Goal: Information Seeking & Learning: Learn about a topic

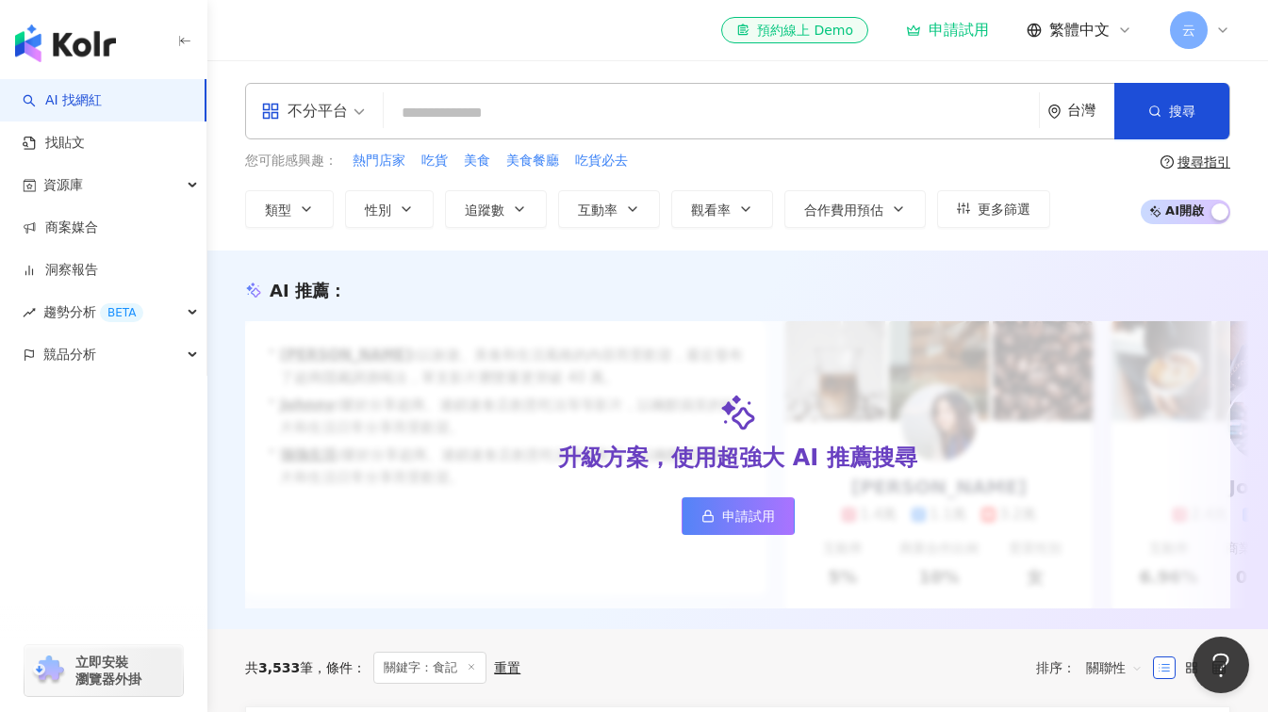
paste input "**********"
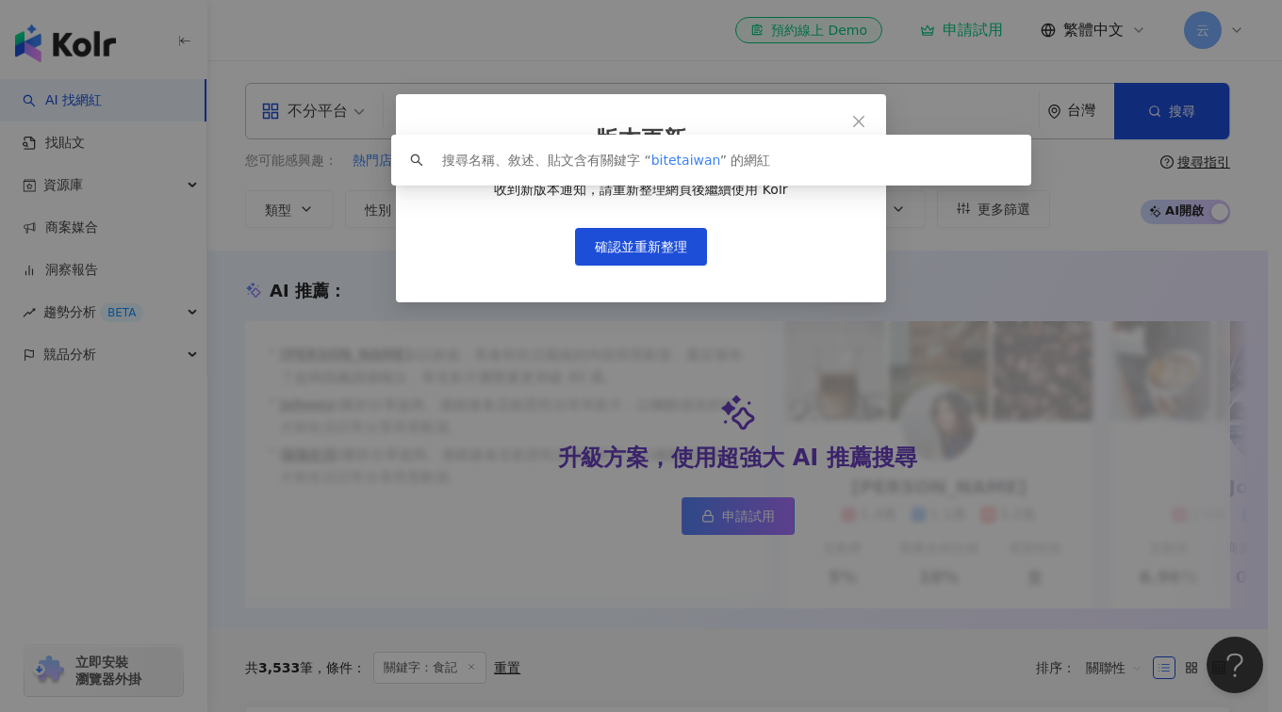
type input "**********"
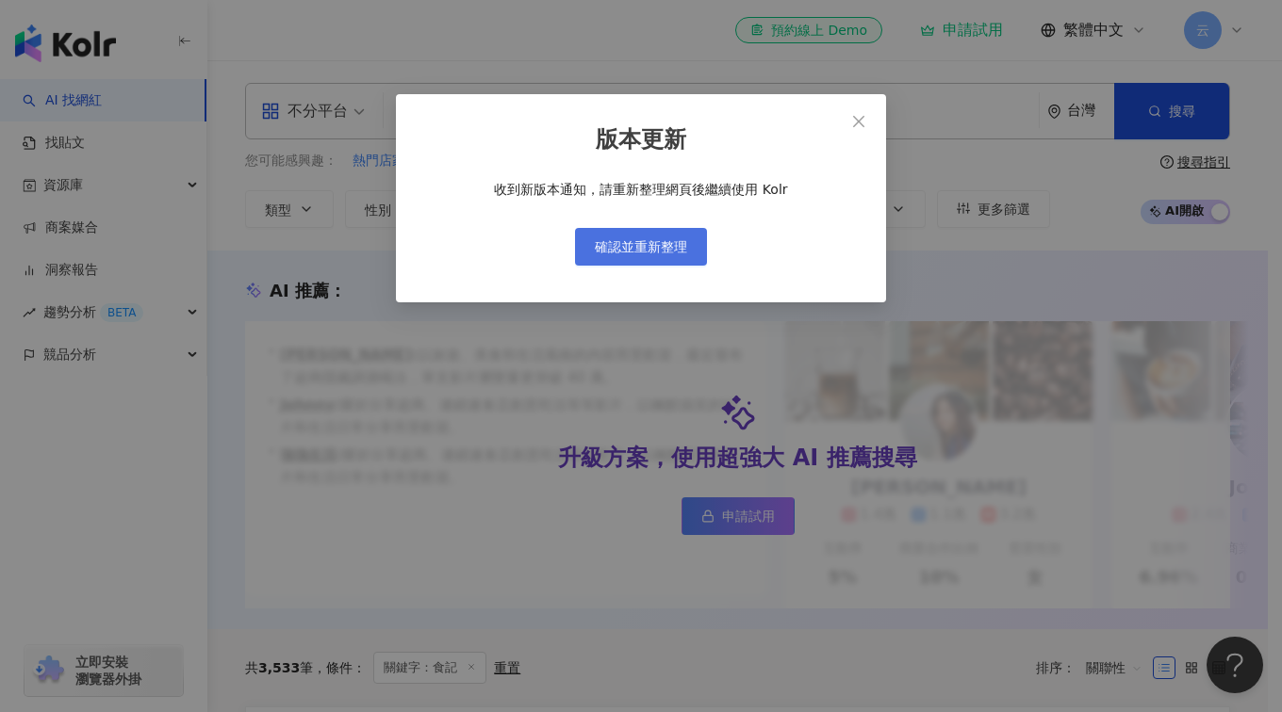
click at [670, 251] on span "確認並重新整理" at bounding box center [641, 246] width 92 height 15
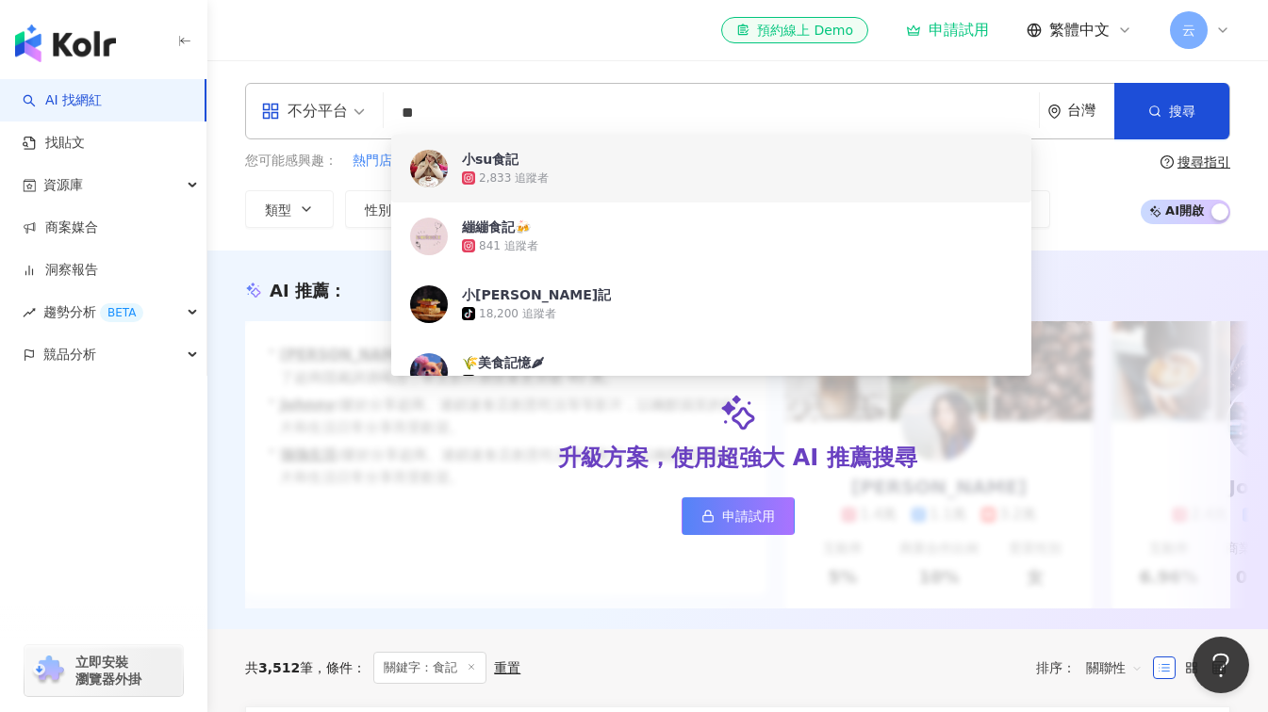
type input "*"
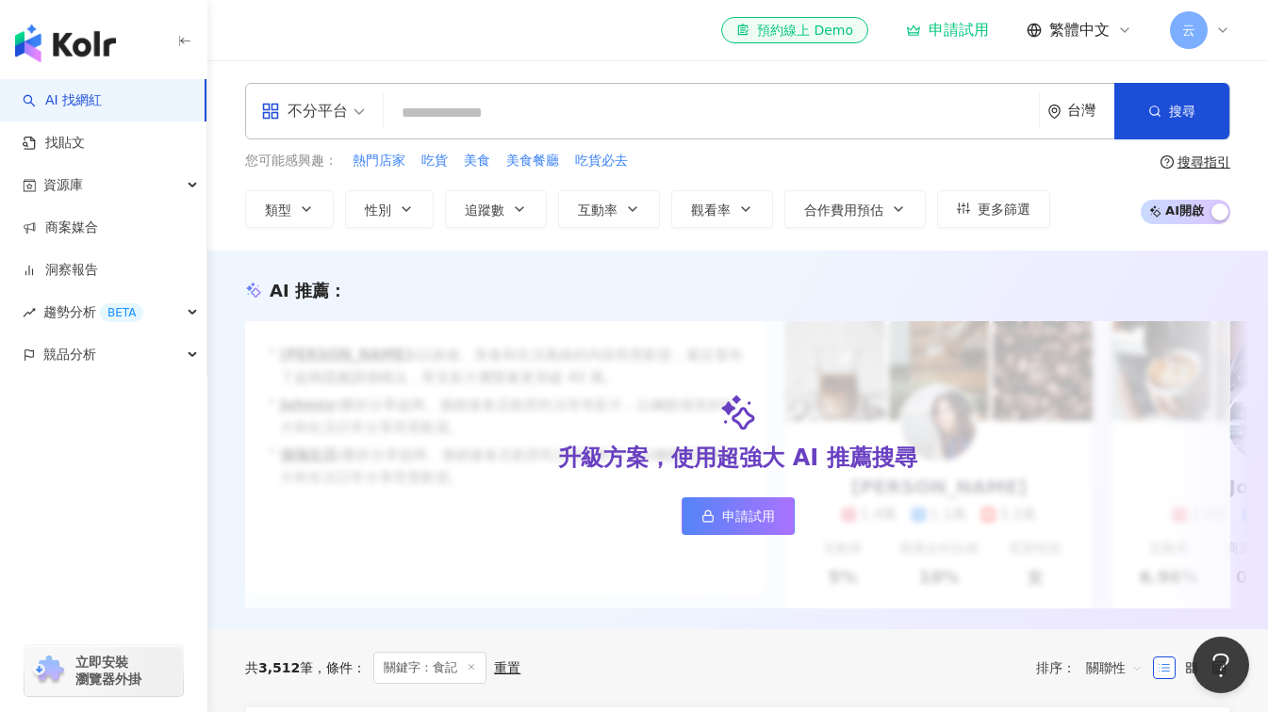
type input "**********"
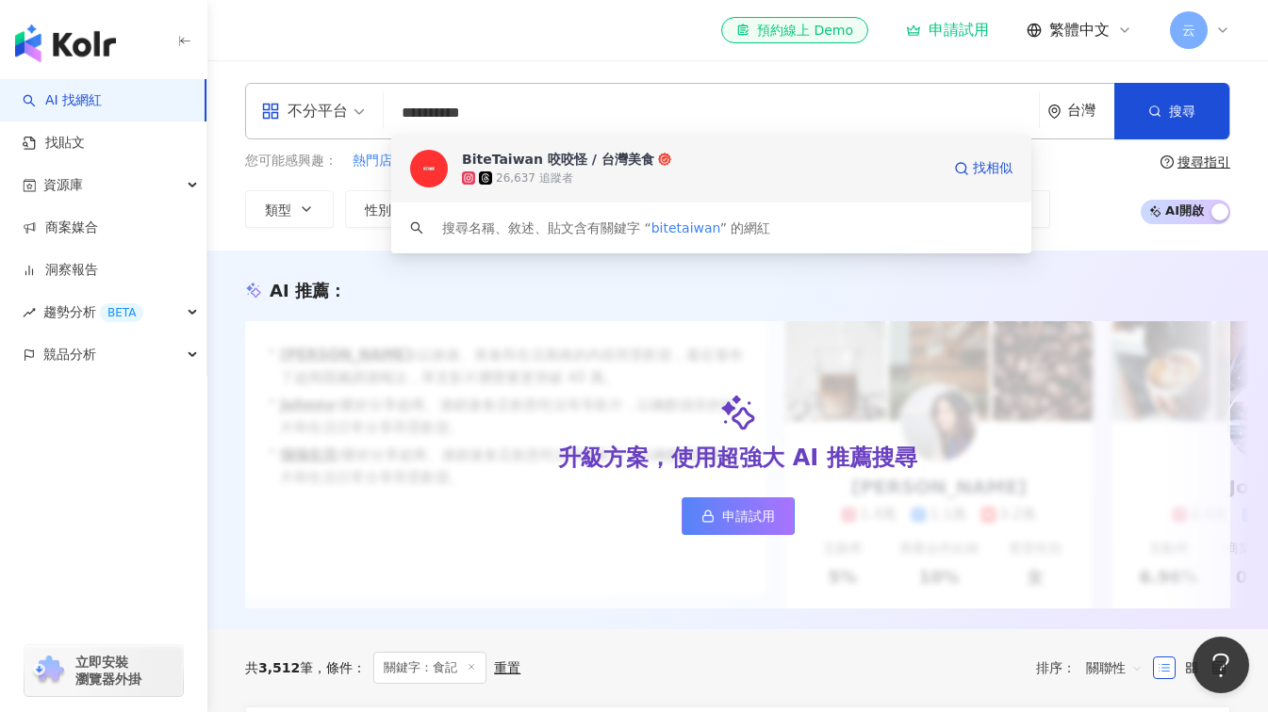
click at [548, 164] on div "BiteTaiwan 咬咬怪 / 台灣美食" at bounding box center [558, 159] width 192 height 19
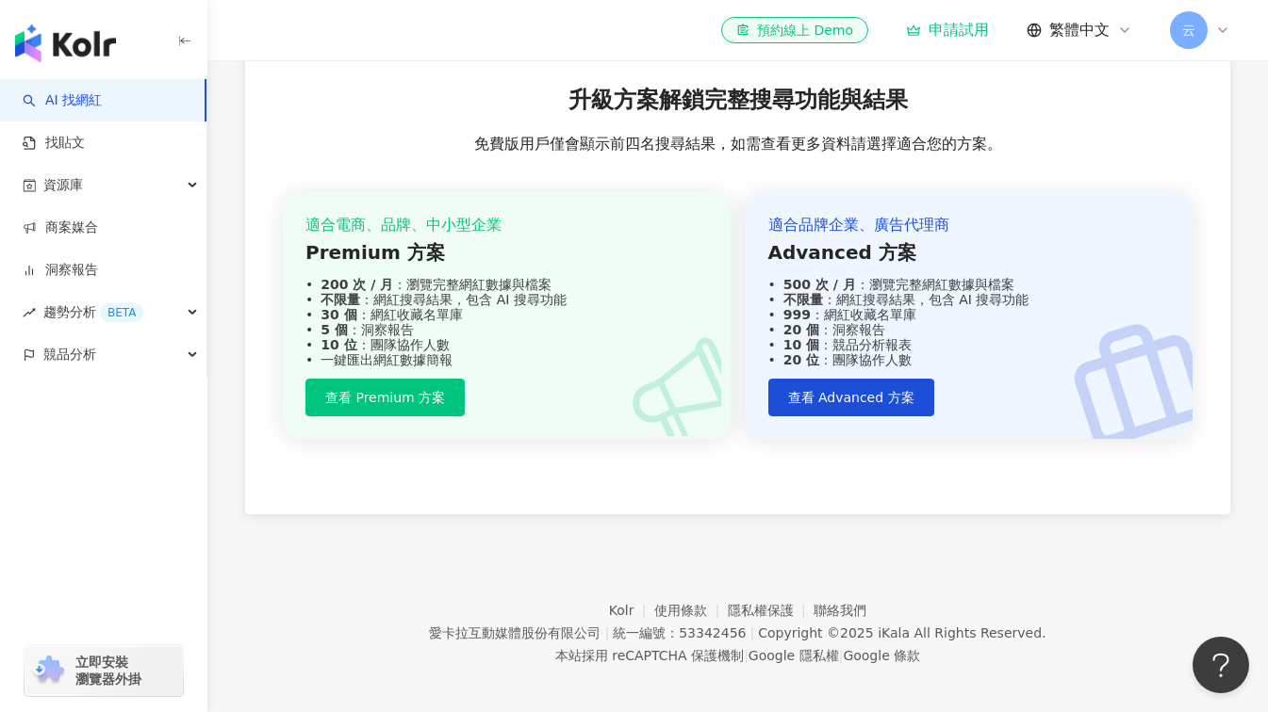
scroll to position [2268, 0]
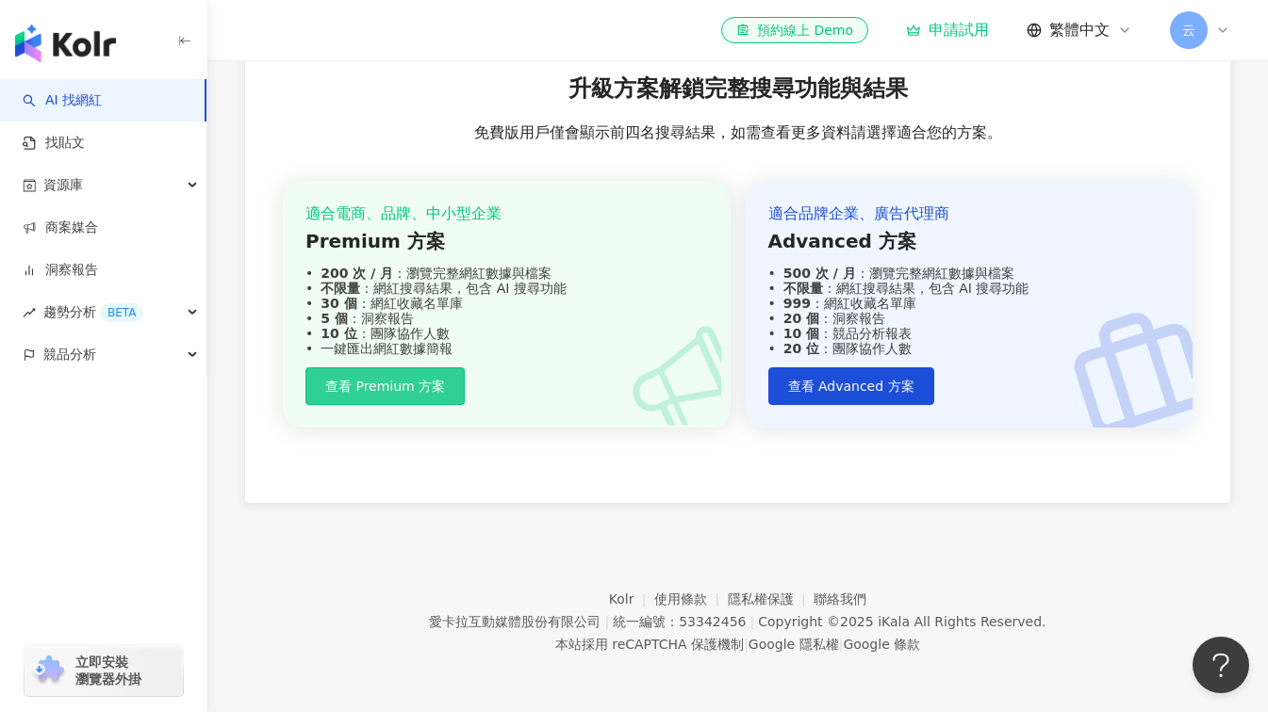
click at [437, 394] on span "查看 Premium 方案" at bounding box center [385, 386] width 120 height 15
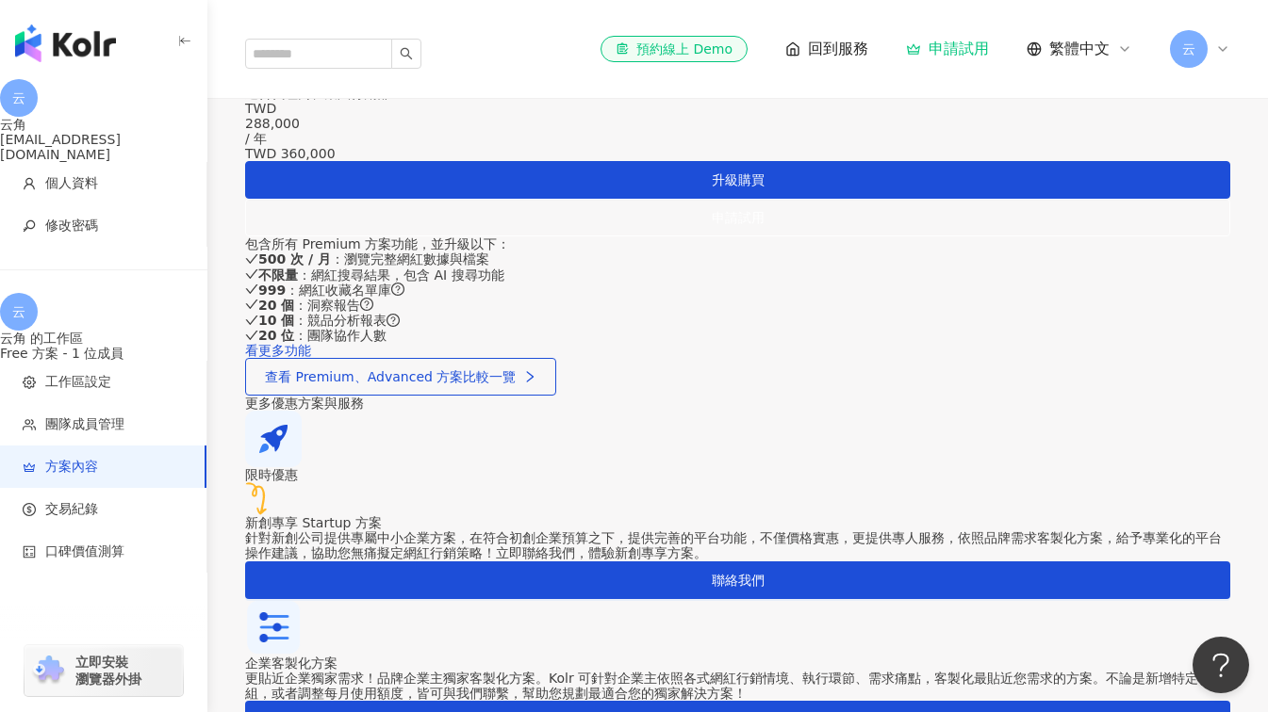
scroll to position [754, 0]
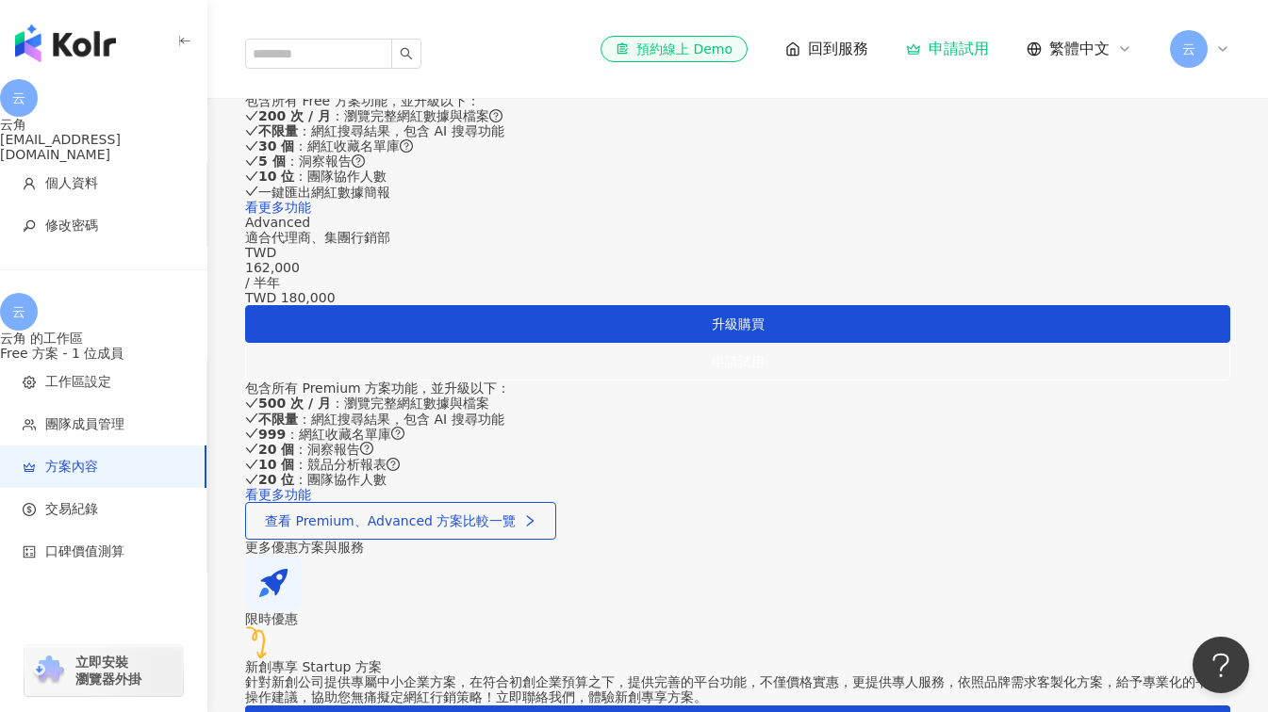
scroll to position [1037, 0]
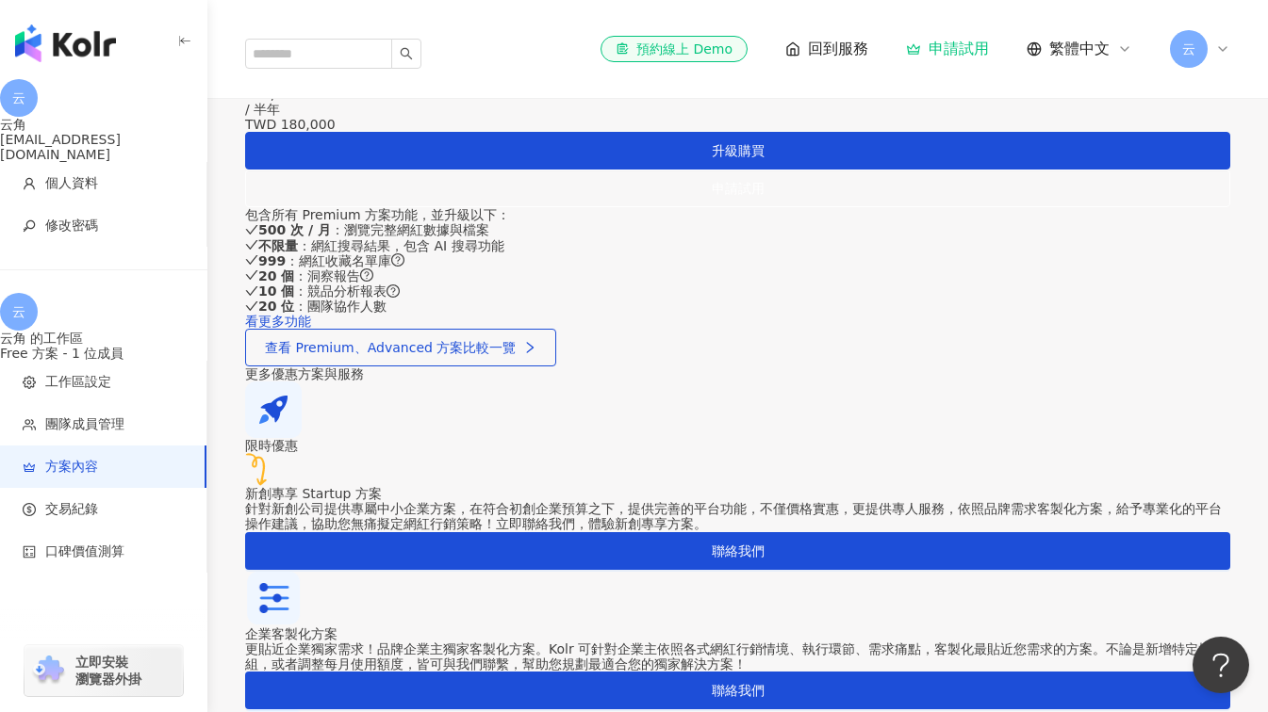
click at [311, 41] on link "看更多功能" at bounding box center [278, 33] width 66 height 15
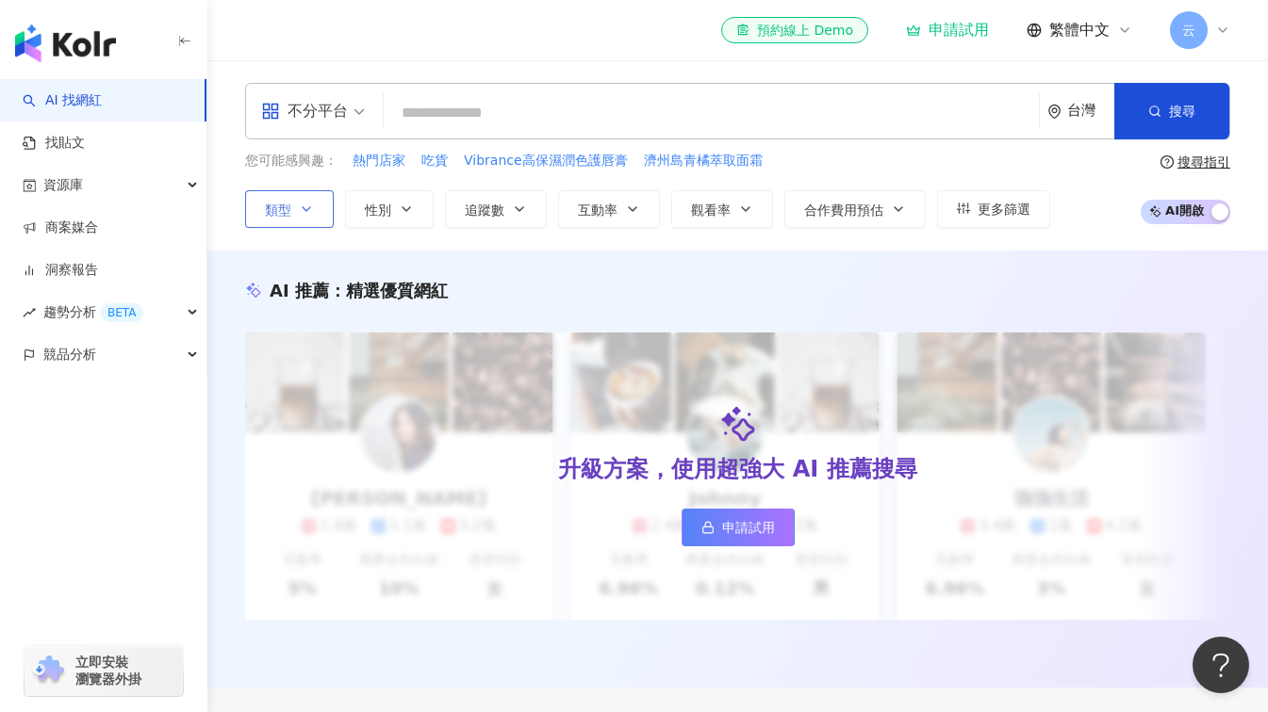
click at [315, 205] on button "類型" at bounding box center [289, 209] width 89 height 38
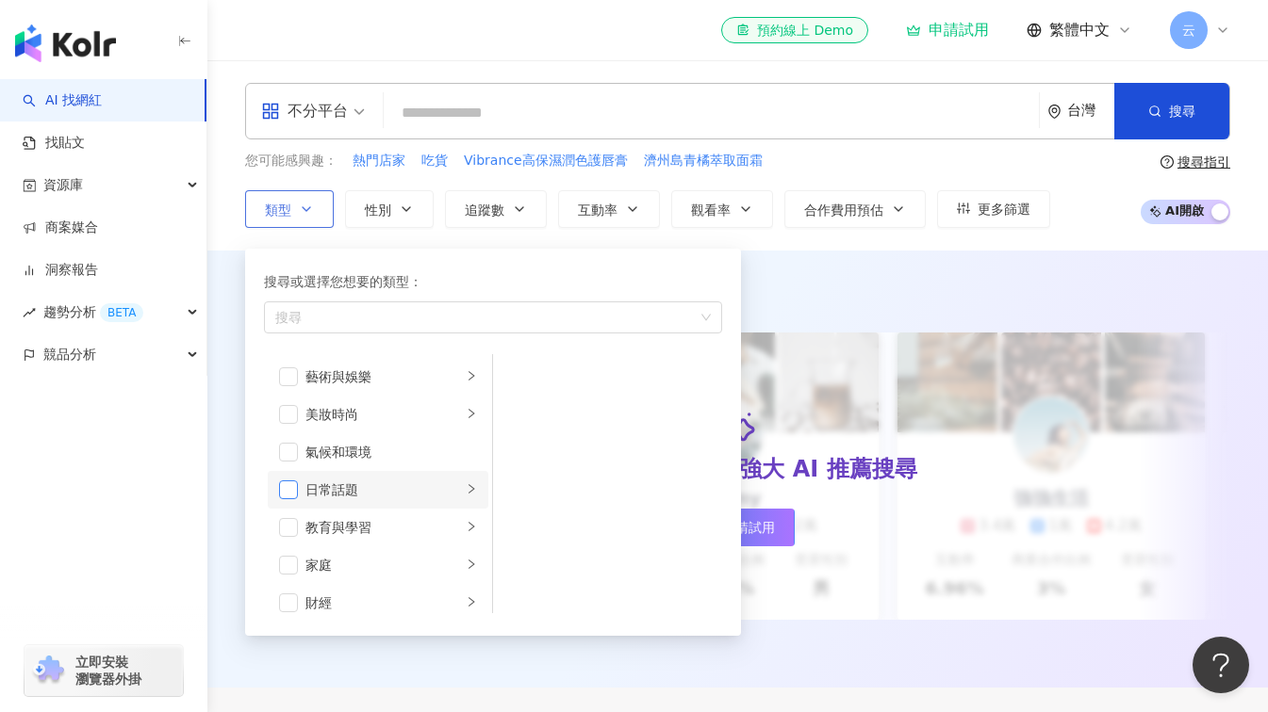
click at [291, 486] on span "button" at bounding box center [288, 490] width 19 height 19
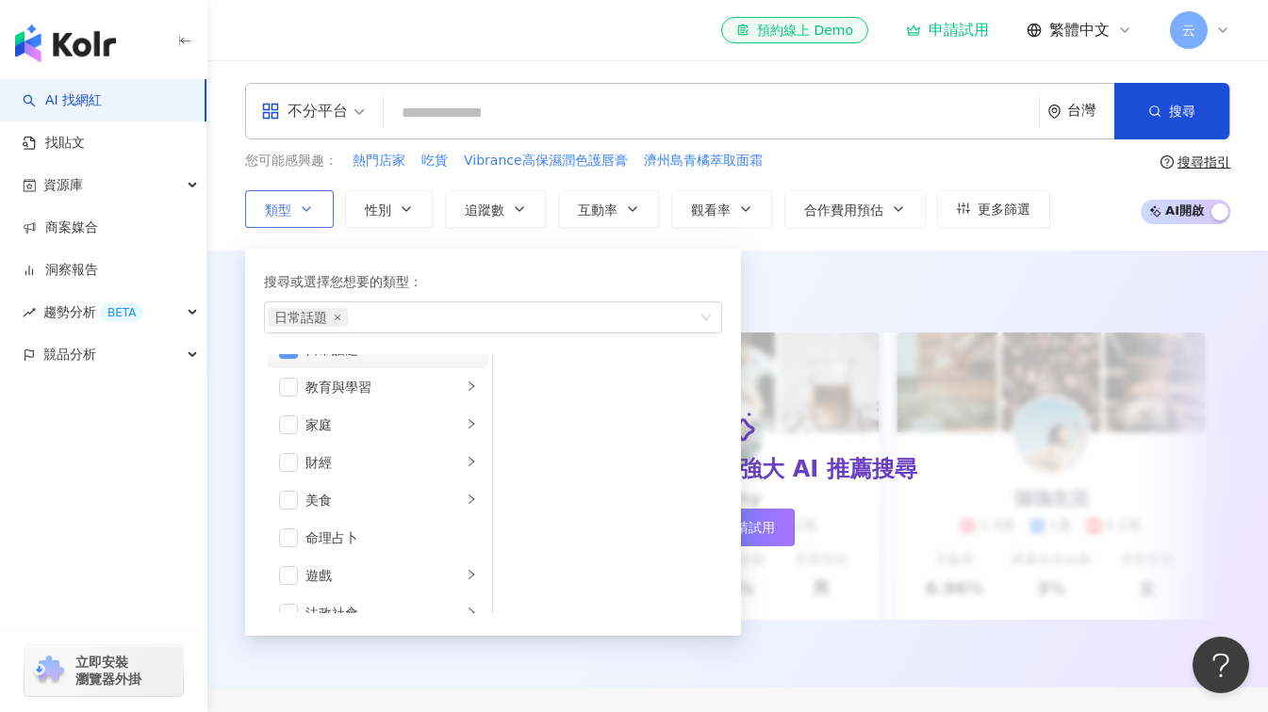
scroll to position [188, 0]
click at [298, 452] on li "美食" at bounding box center [378, 453] width 221 height 38
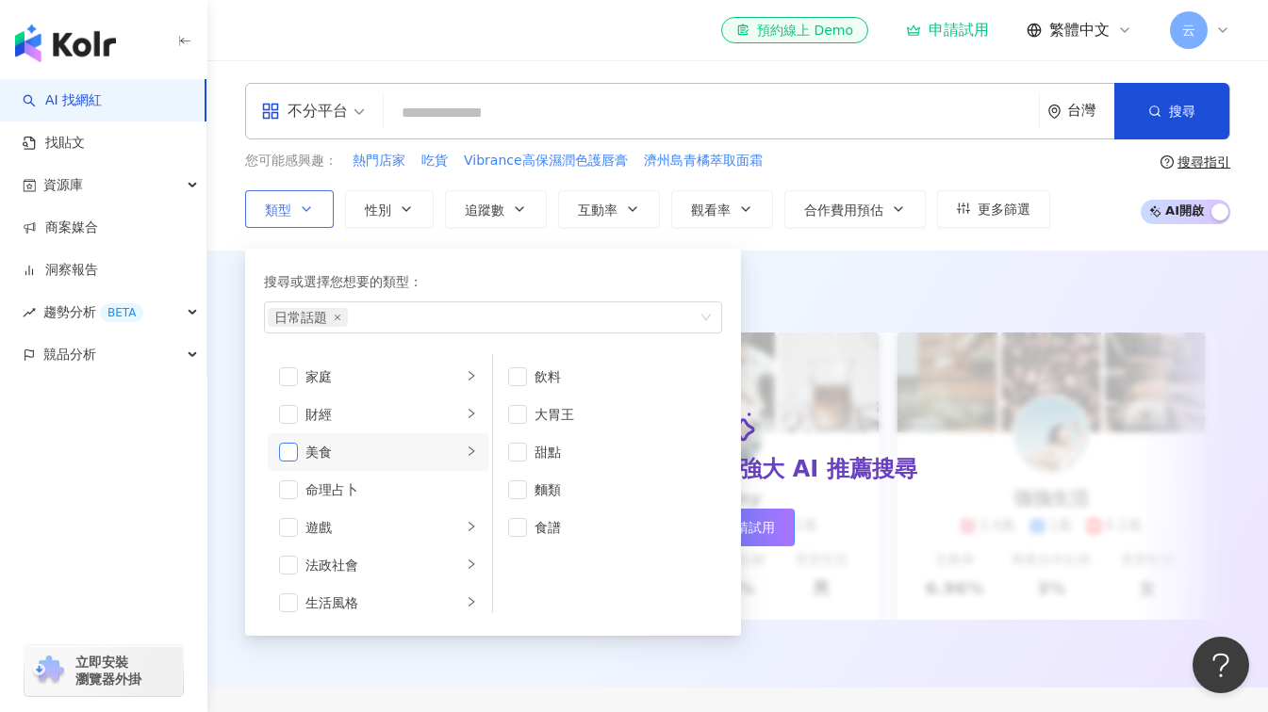
click at [280, 448] on span "button" at bounding box center [288, 452] width 19 height 19
click at [506, 370] on li "飲料" at bounding box center [607, 377] width 221 height 38
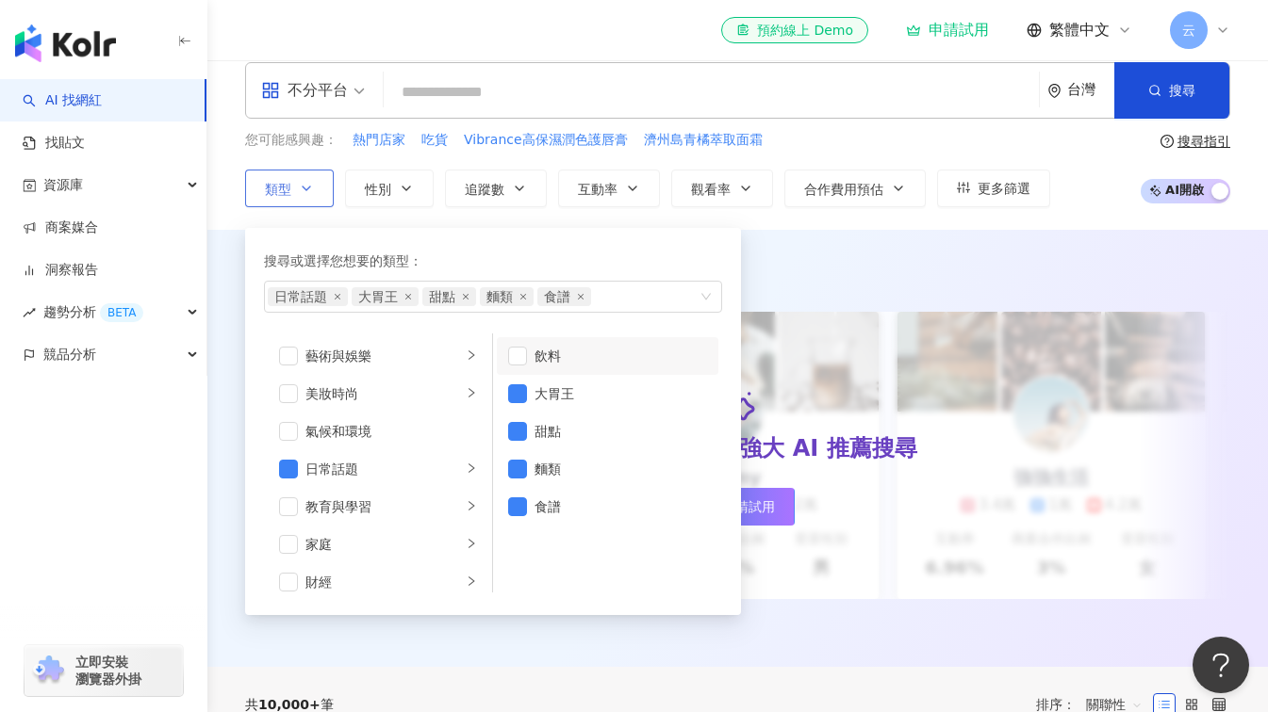
scroll to position [0, 0]
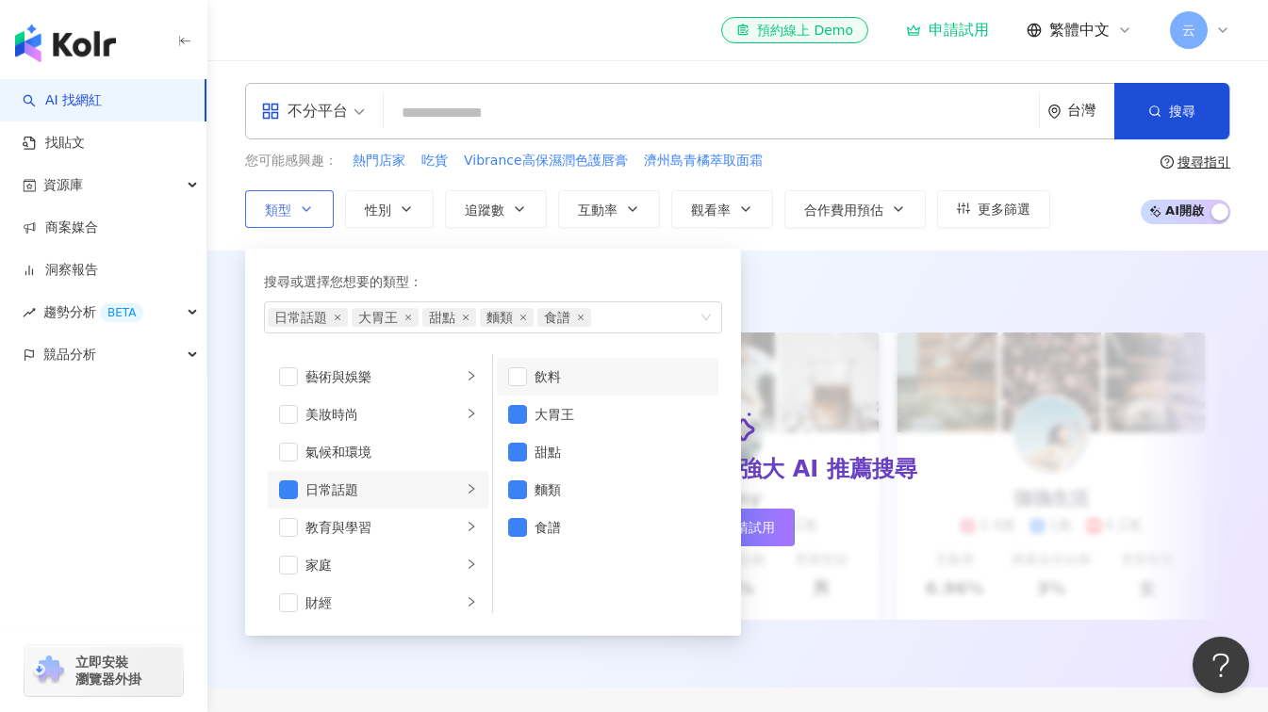
click at [361, 490] on div "日常話題" at bounding box center [383, 490] width 156 height 21
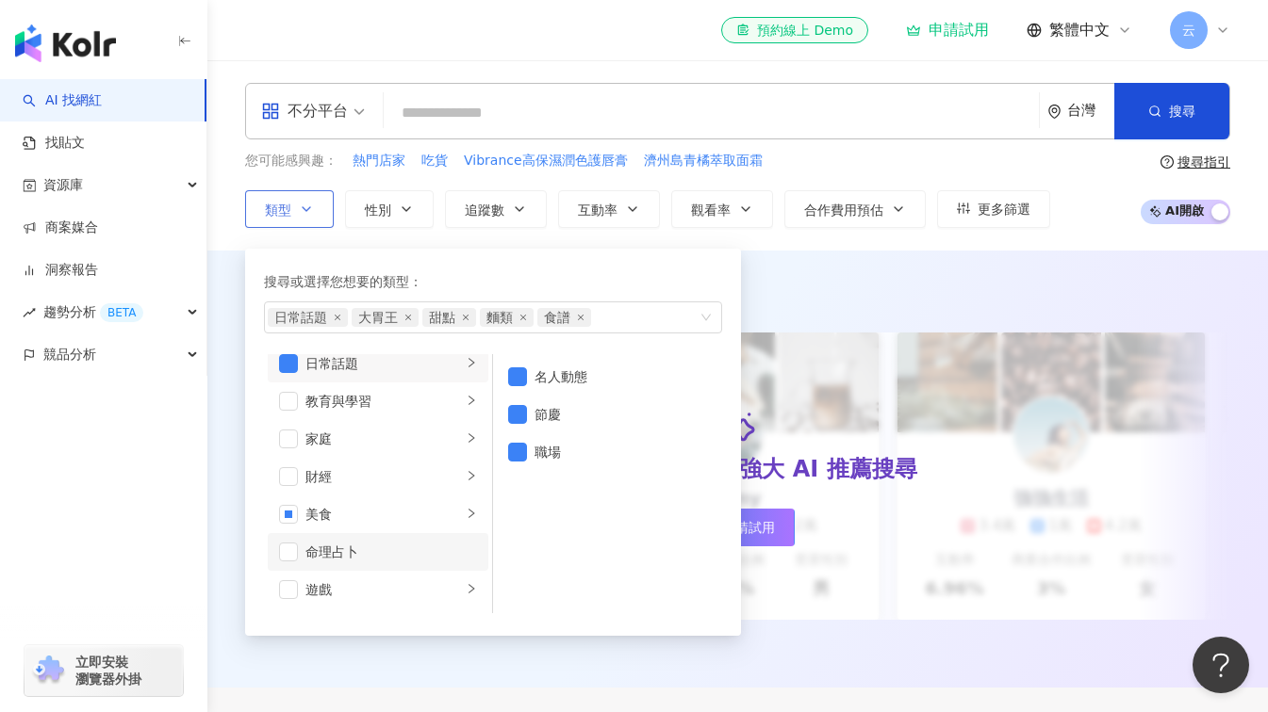
scroll to position [94, 0]
click at [318, 549] on div "美食" at bounding box center [383, 546] width 156 height 21
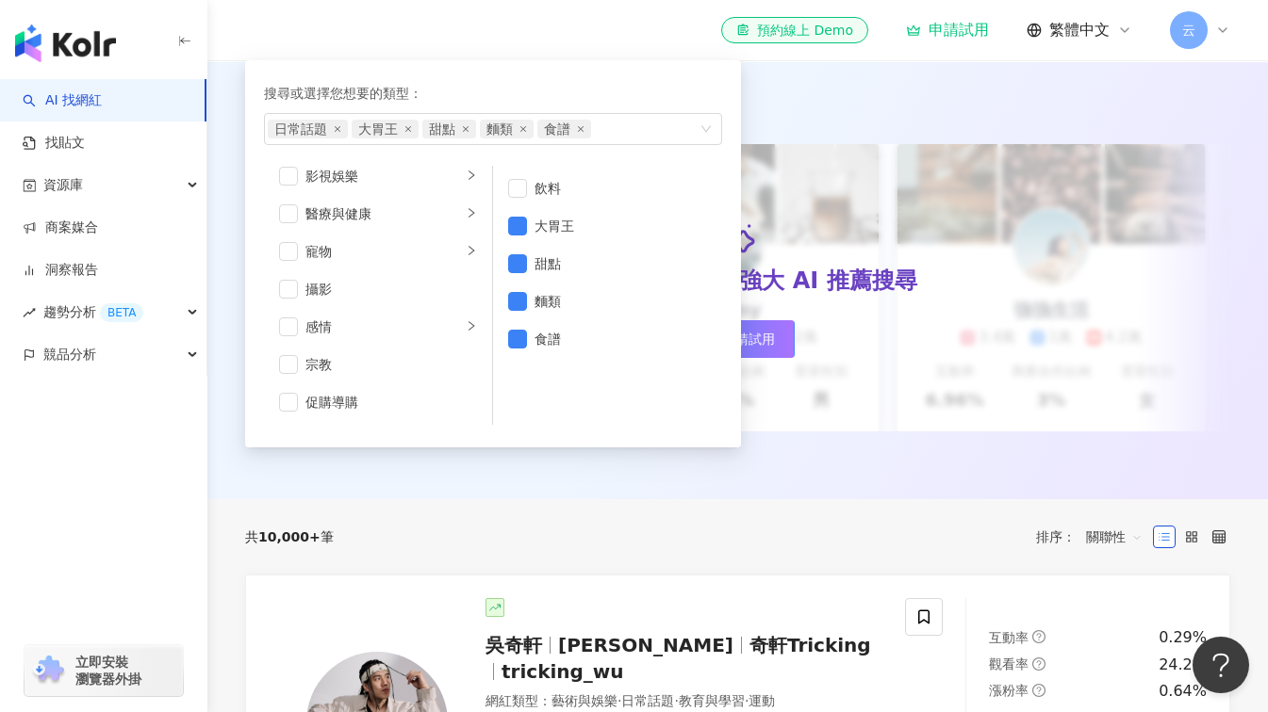
scroll to position [0, 0]
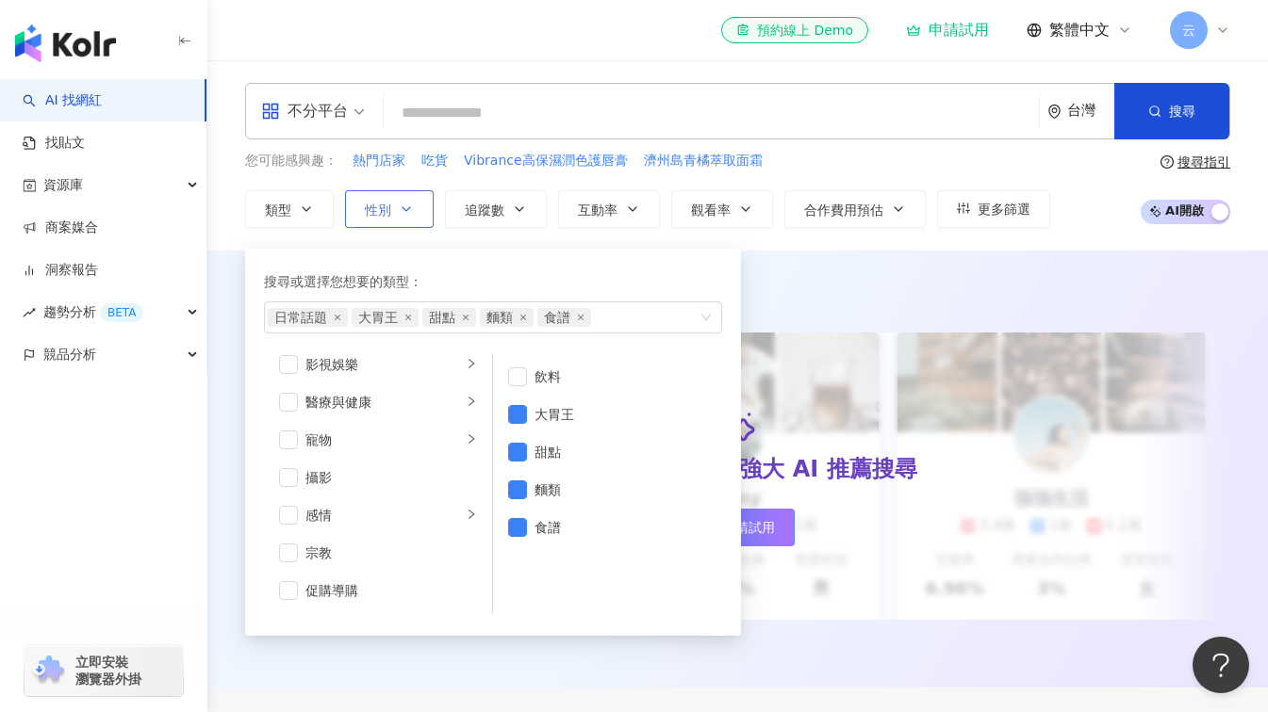
click at [411, 205] on icon "button" at bounding box center [406, 209] width 15 height 15
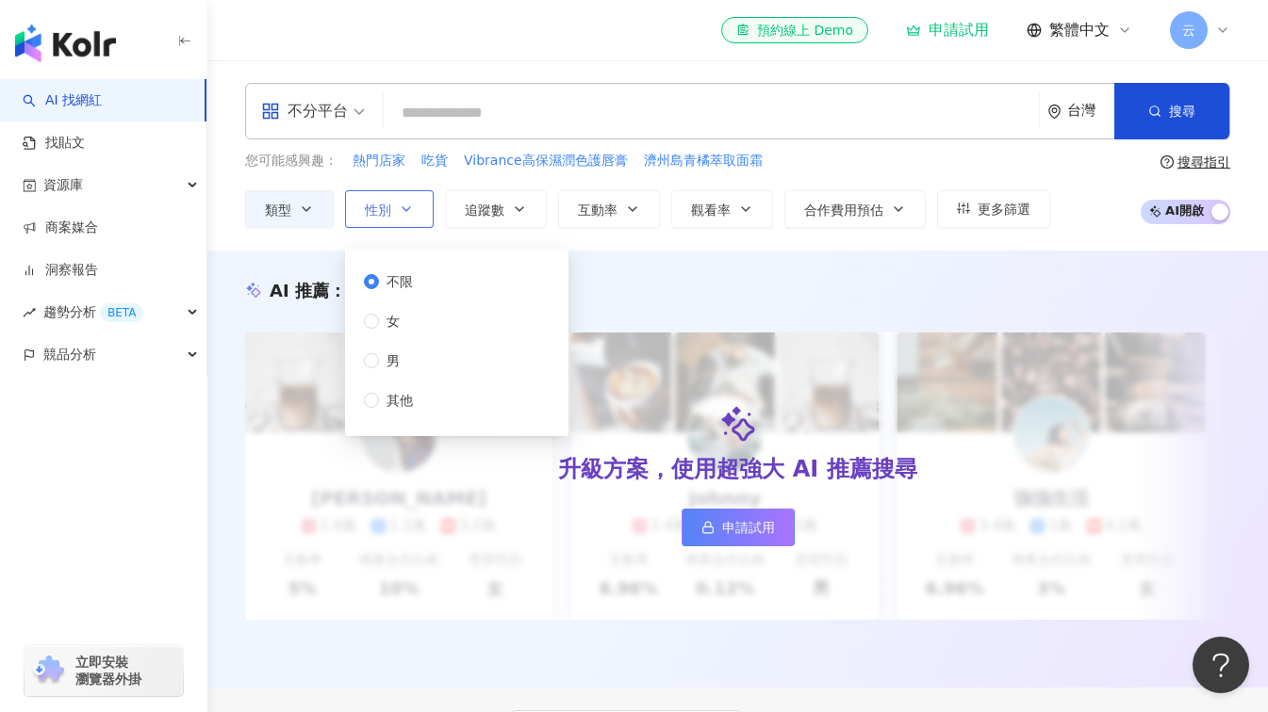
click at [403, 211] on icon "button" at bounding box center [406, 209] width 15 height 15
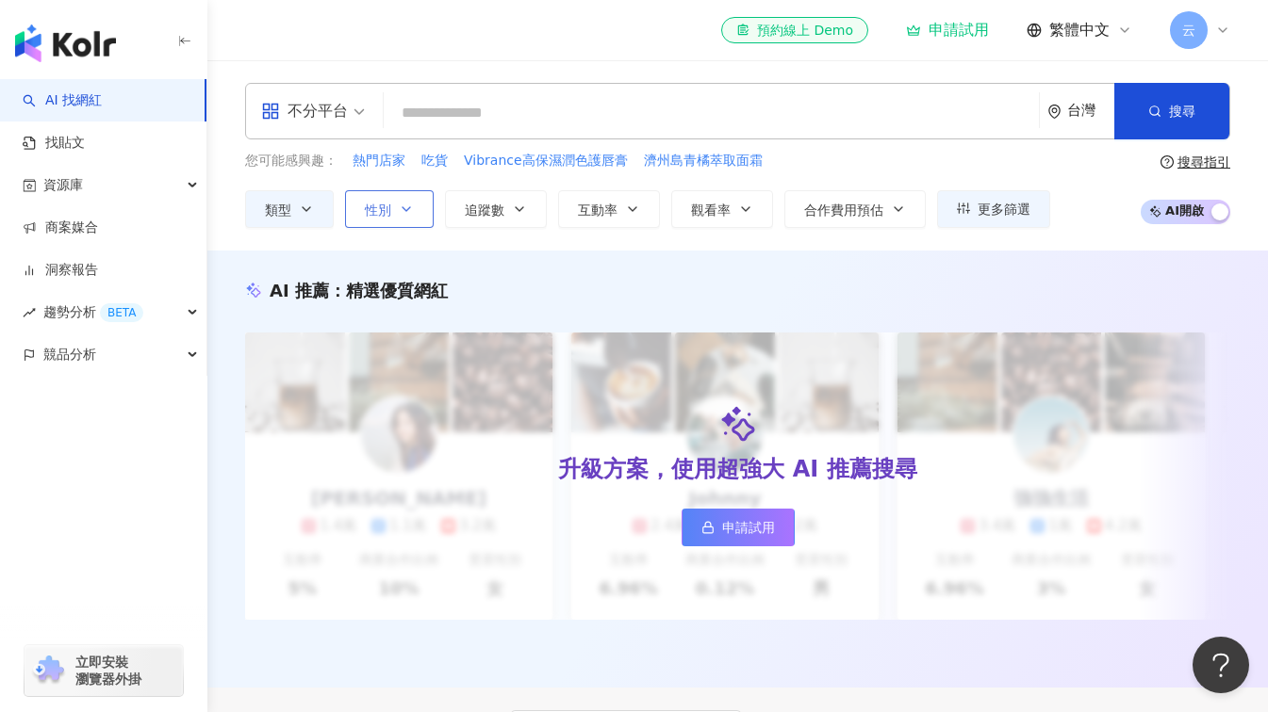
click at [403, 211] on icon "button" at bounding box center [406, 209] width 15 height 15
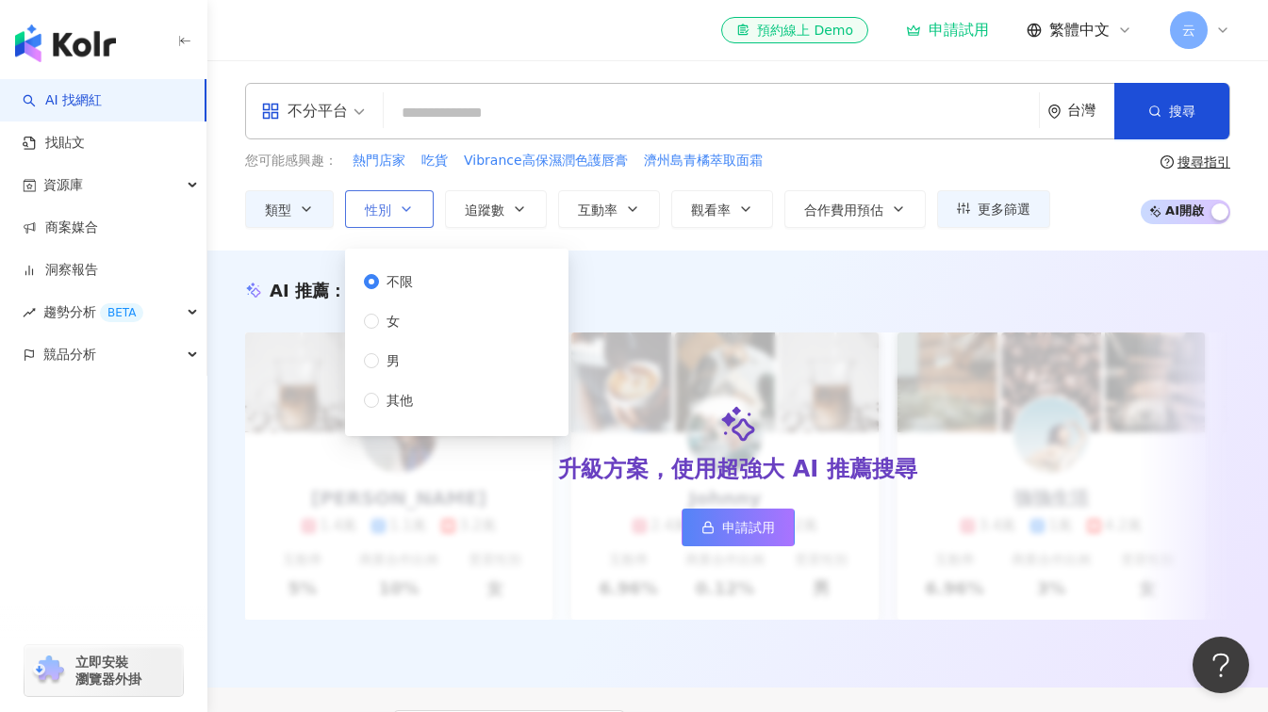
click at [402, 203] on icon "button" at bounding box center [406, 209] width 15 height 15
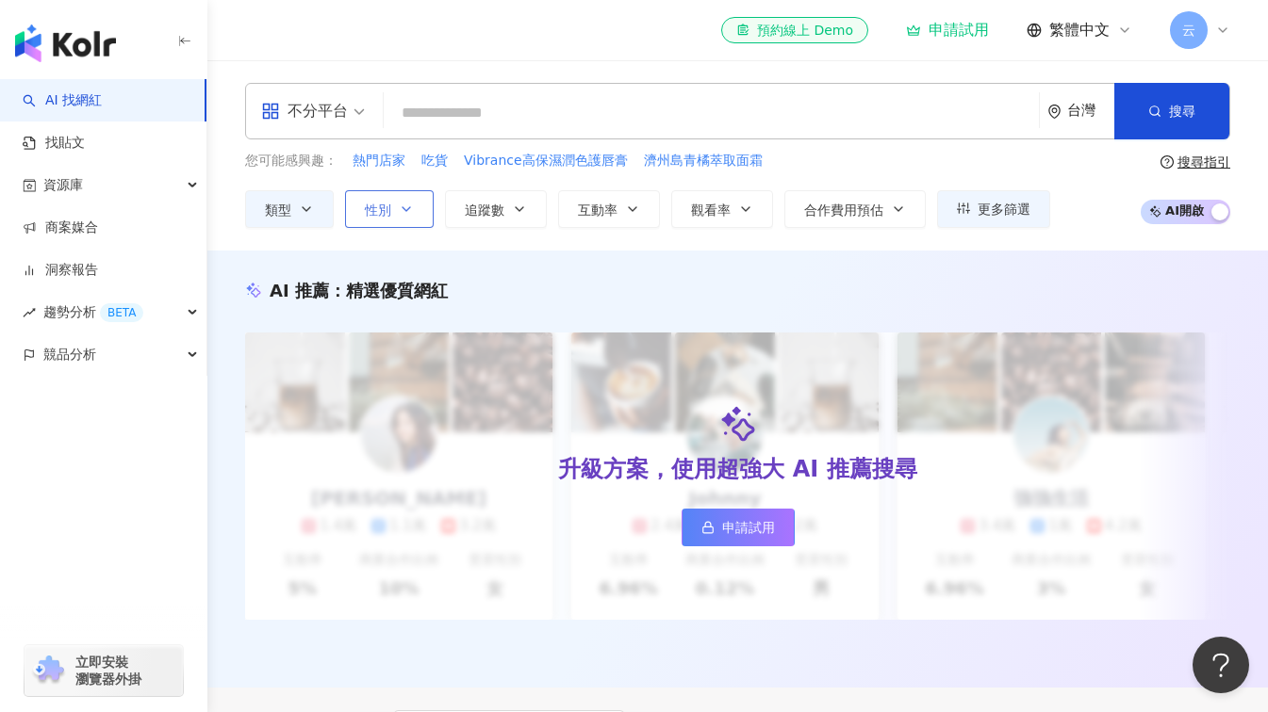
click at [402, 203] on icon "button" at bounding box center [406, 209] width 15 height 15
click at [495, 208] on span "追蹤數" at bounding box center [485, 210] width 40 height 15
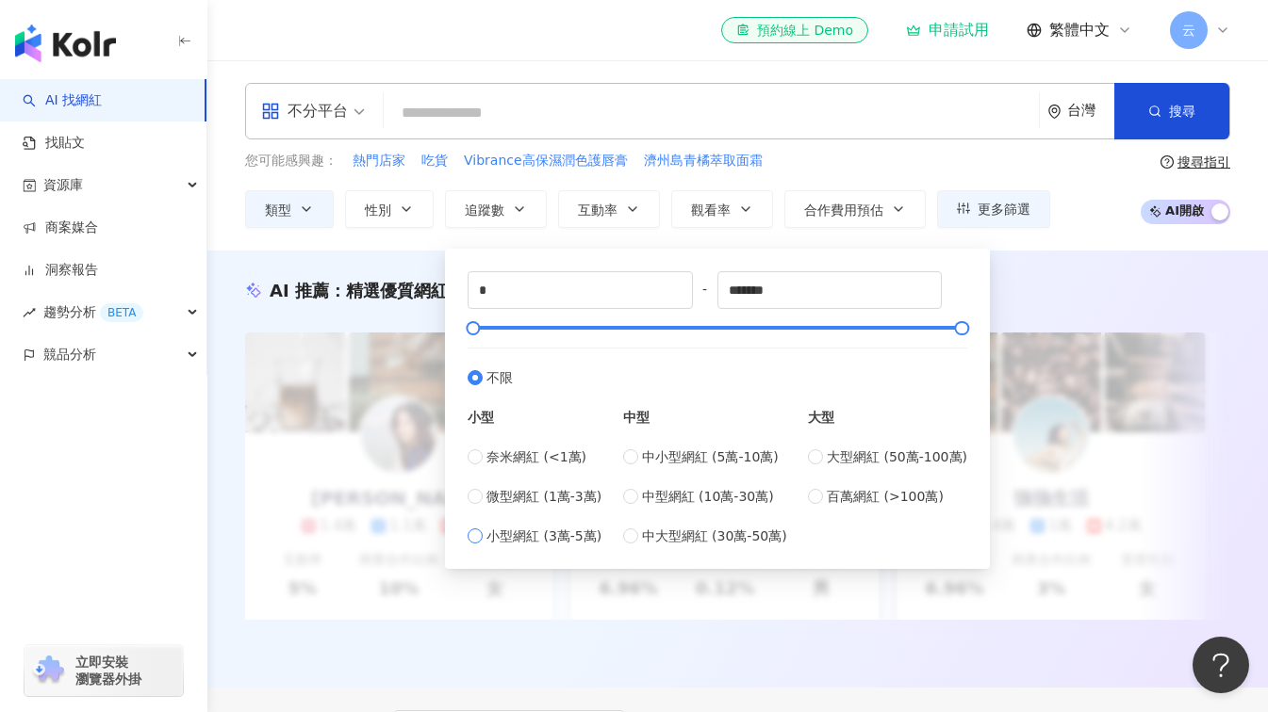
click at [485, 534] on label "小型網紅 (3萬-5萬)" at bounding box center [534, 536] width 134 height 21
type input "*****"
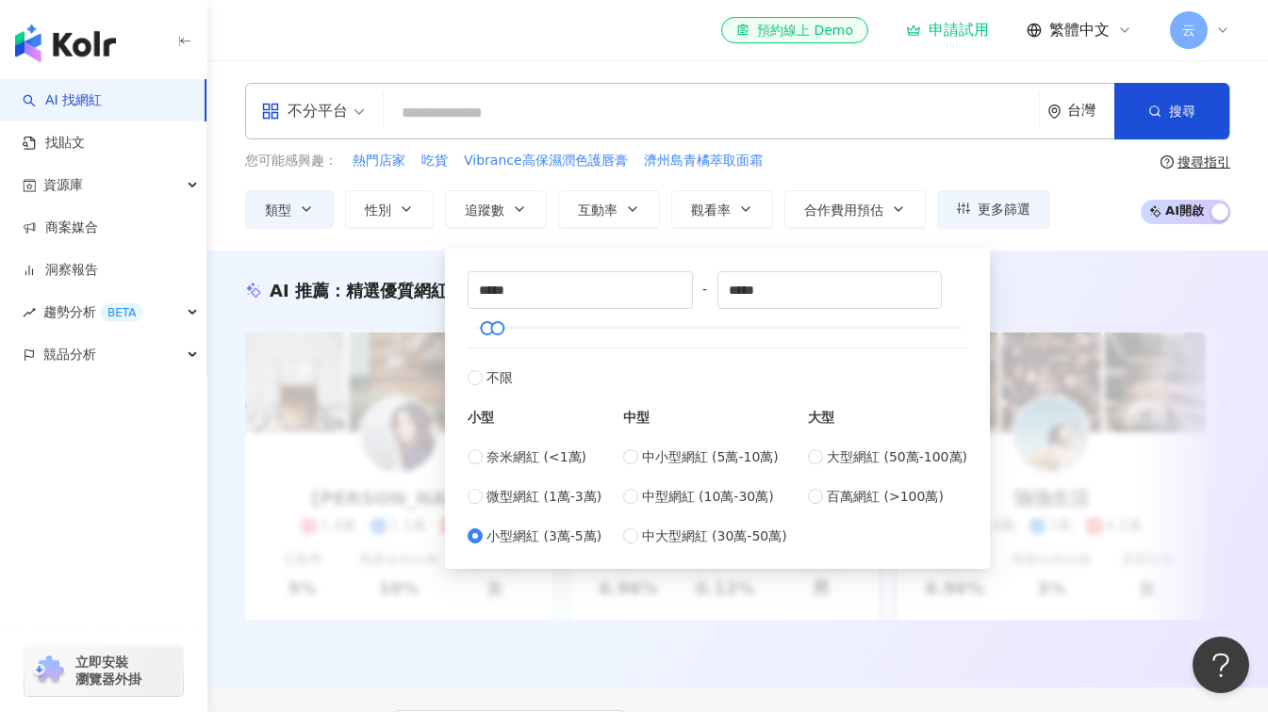
click at [637, 241] on div "***** - ***** 不限 小型 奈米網紅 (<1萬) 微型網紅 (1萬-3萬) 小型網紅 (3萬-5萬) 中型 中小型網紅 (5萬-10萬) 中型網紅…" at bounding box center [717, 404] width 545 height 330
click at [852, 204] on span "合作費用預估" at bounding box center [843, 210] width 79 height 15
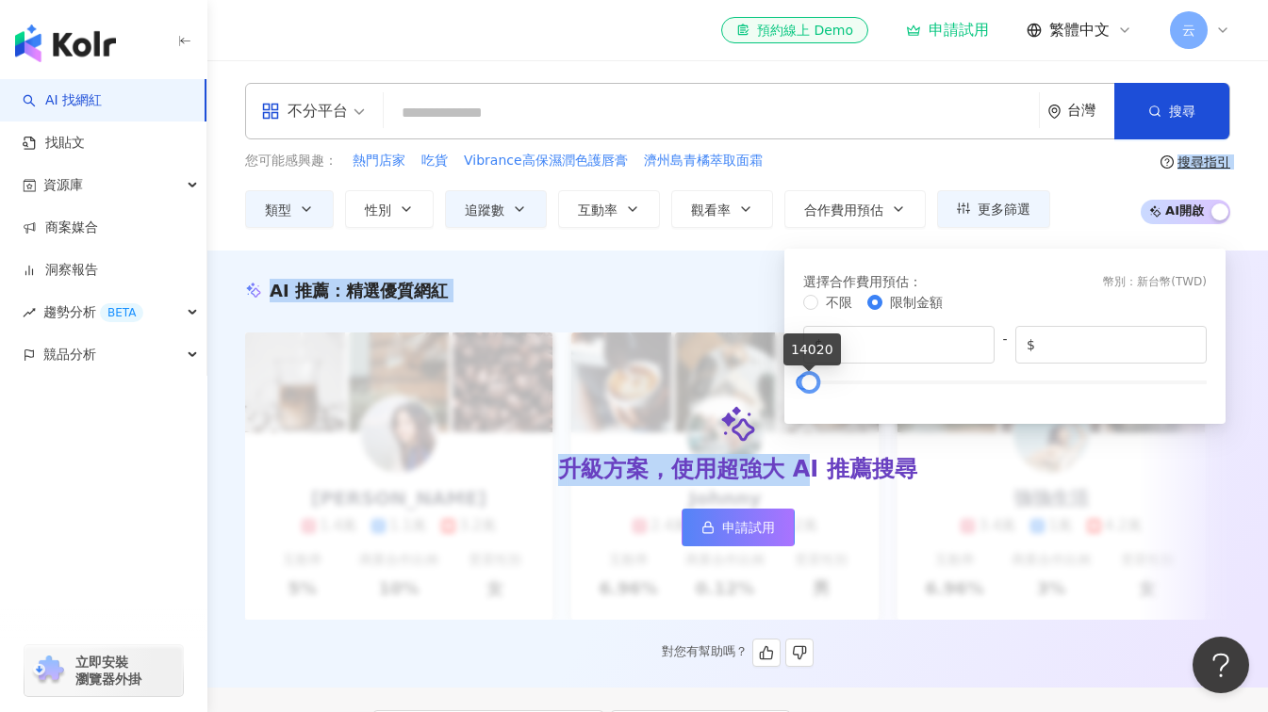
drag, startPoint x: 1204, startPoint y: 385, endPoint x: 807, endPoint y: 436, distance: 400.9
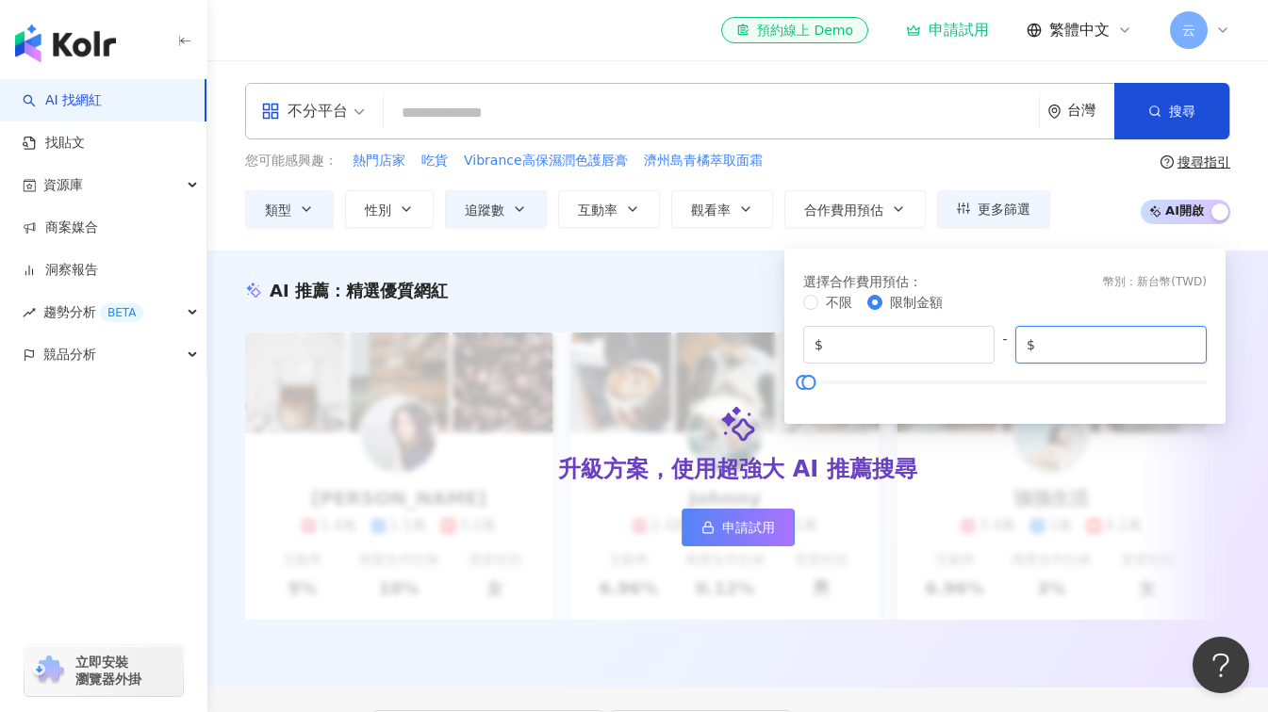
click at [1081, 339] on input "*****" at bounding box center [1117, 345] width 156 height 21
type input "****"
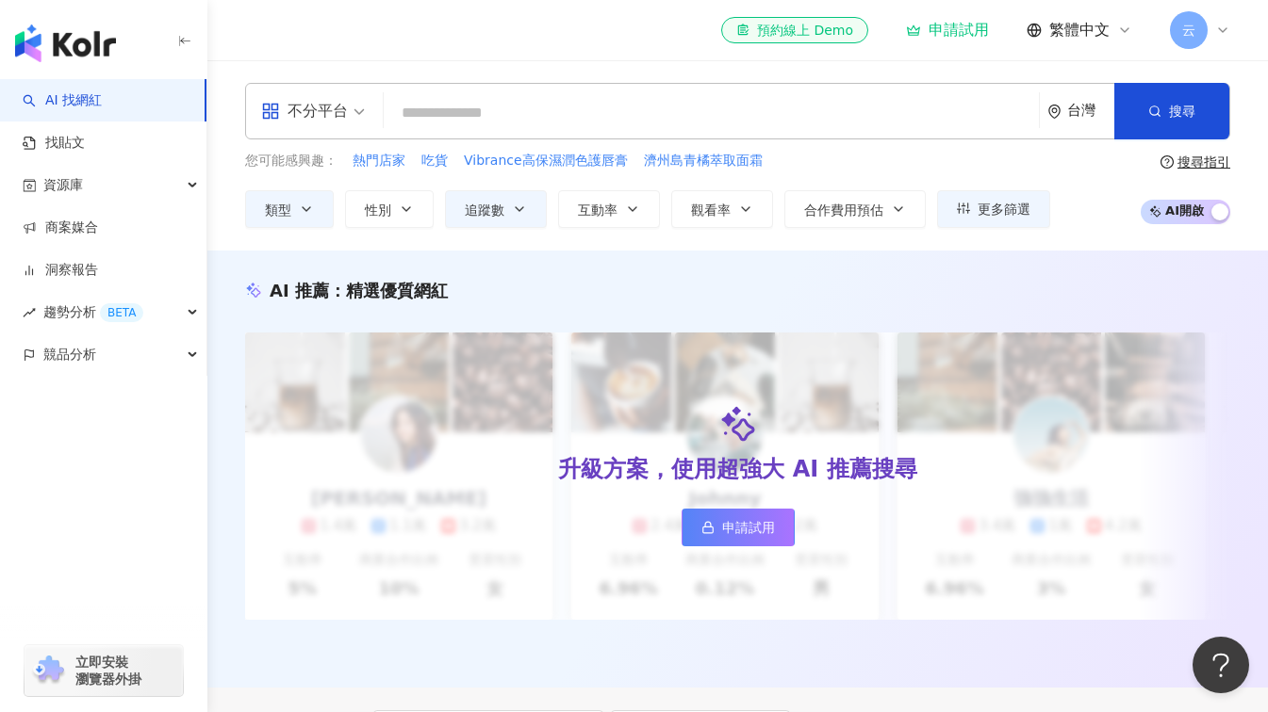
click at [1069, 215] on div "您可能感興趣： 熱門店家 吃貨 Vibrance高保濕潤色護唇膏 濟州島青橘萃取面霜 類型 性別 追蹤數 互動率 觀看率 合作費用預估 更多篩選 不限 女 男…" at bounding box center [737, 189] width 985 height 77
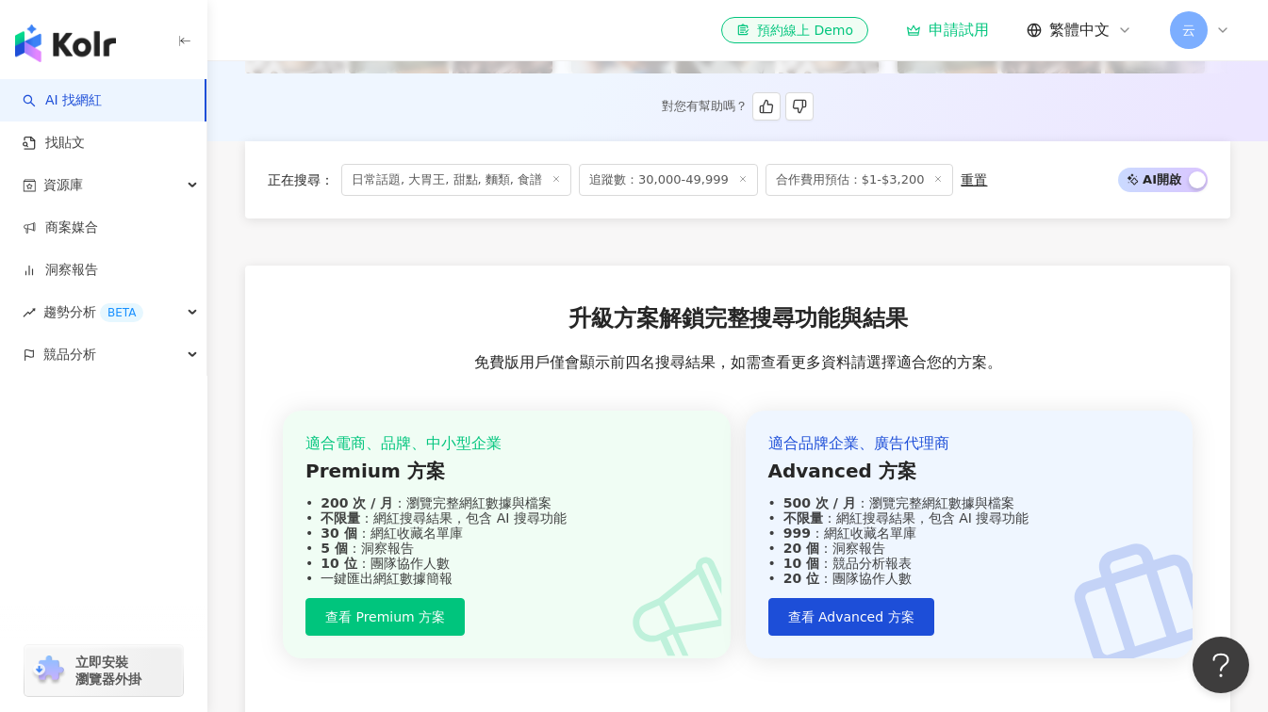
scroll to position [660, 0]
